Goal: Task Accomplishment & Management: Use online tool/utility

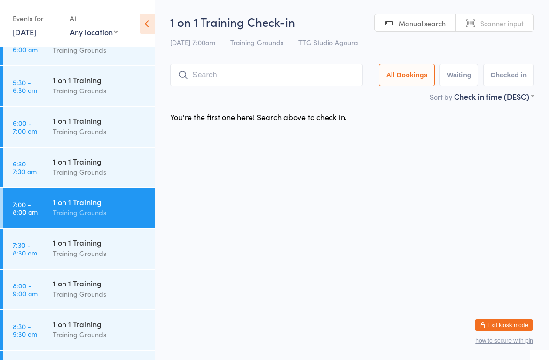
scroll to position [102, 0]
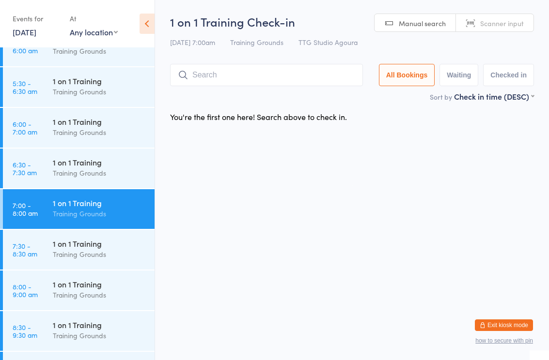
click at [91, 125] on div "1 on 1 Training" at bounding box center [100, 121] width 94 height 11
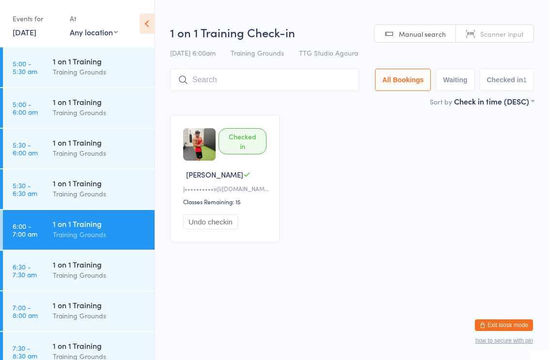
click at [306, 81] on input "search" at bounding box center [264, 80] width 189 height 22
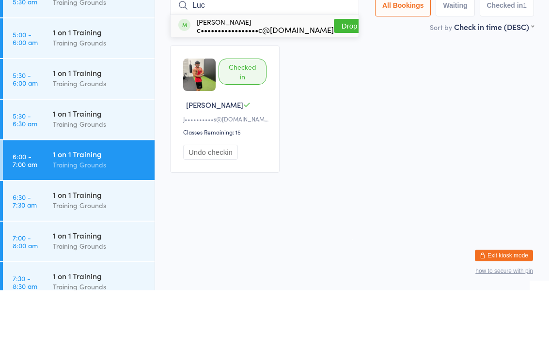
type input "Luc"
click at [267, 95] on div "c•••••••••••••••••c@[DOMAIN_NAME]" at bounding box center [265, 99] width 137 height 8
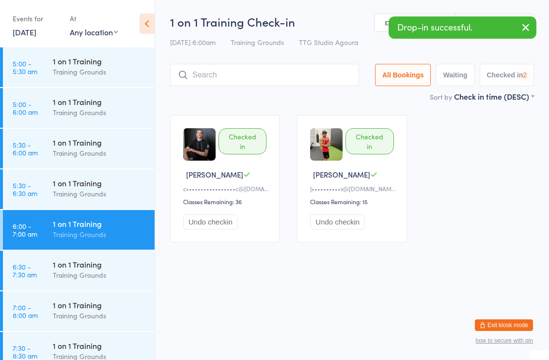
scroll to position [58, 0]
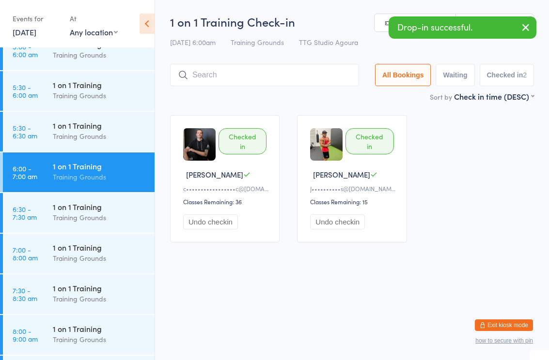
click at [87, 256] on div "Training Grounds" at bounding box center [100, 258] width 94 height 11
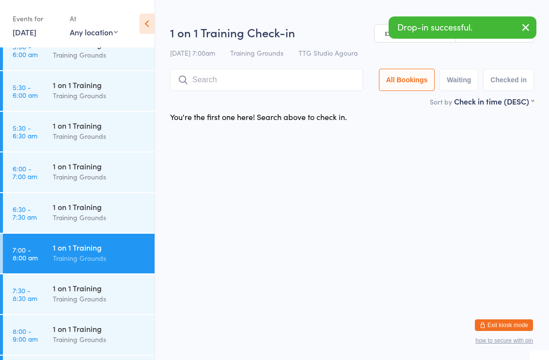
click at [312, 76] on input "search" at bounding box center [266, 80] width 193 height 22
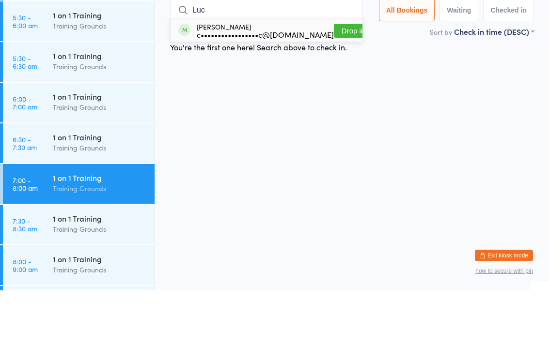
type input "Luc"
click at [259, 100] on div "c•••••••••••••••••c@[DOMAIN_NAME]" at bounding box center [265, 104] width 137 height 8
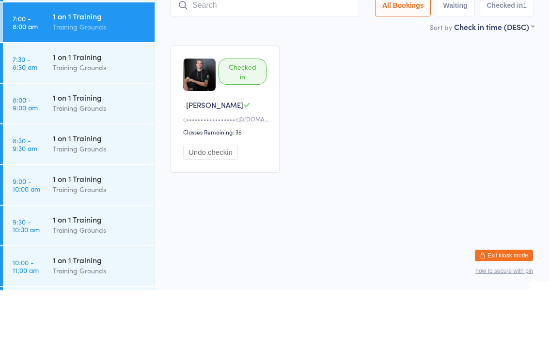
scroll to position [214, 0]
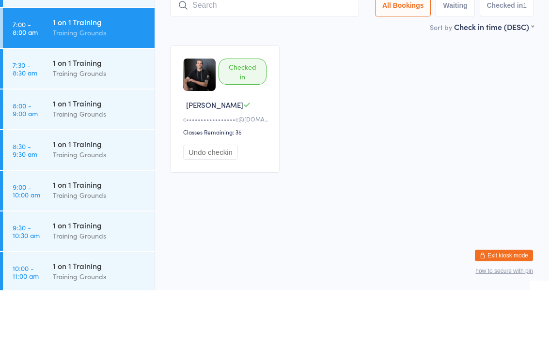
click at [239, 64] on input "search" at bounding box center [264, 75] width 189 height 22
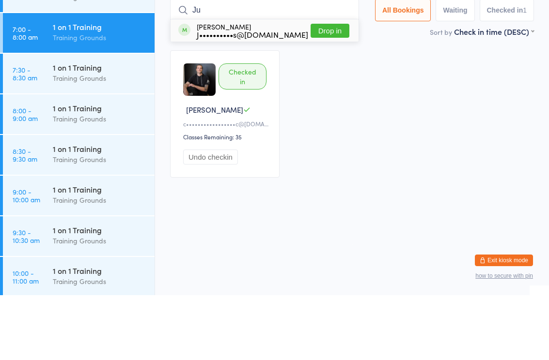
type input "Ju"
click at [252, 95] on div "J••••••••••s@[DOMAIN_NAME]" at bounding box center [252, 99] width 111 height 8
